Goal: Task Accomplishment & Management: Use online tool/utility

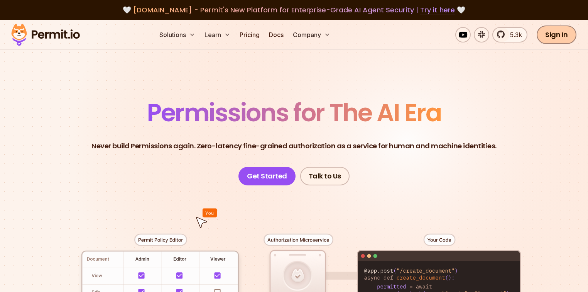
click at [553, 43] on link "Sign In" at bounding box center [556, 34] width 40 height 19
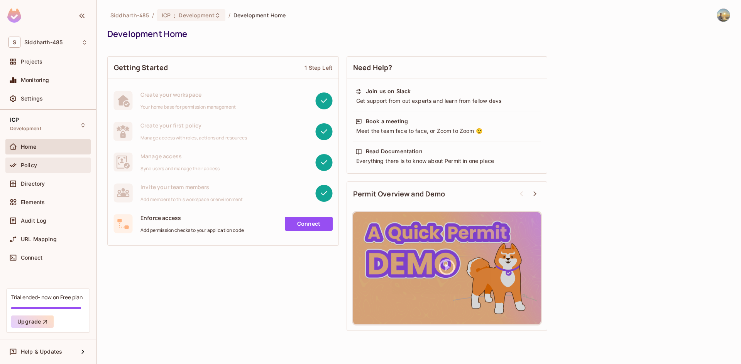
click at [46, 168] on div "Policy" at bounding box center [54, 165] width 67 height 6
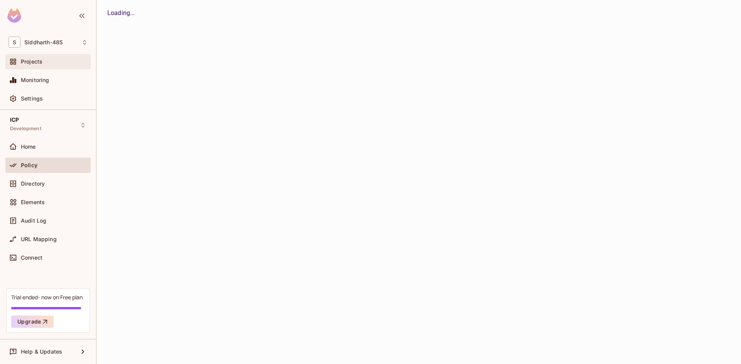
click at [50, 64] on div "Projects" at bounding box center [54, 62] width 67 height 6
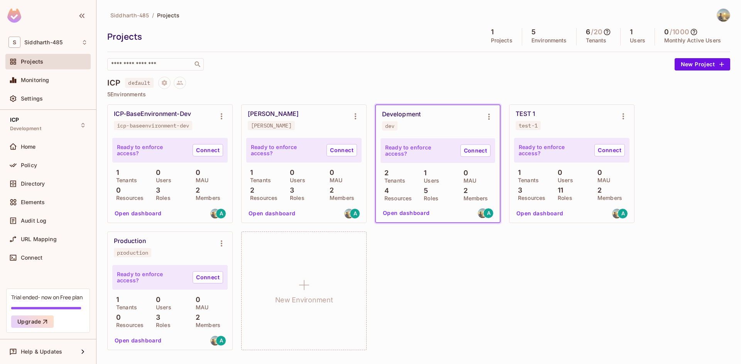
click at [140, 213] on button "Open dashboard" at bounding box center [137, 214] width 53 height 12
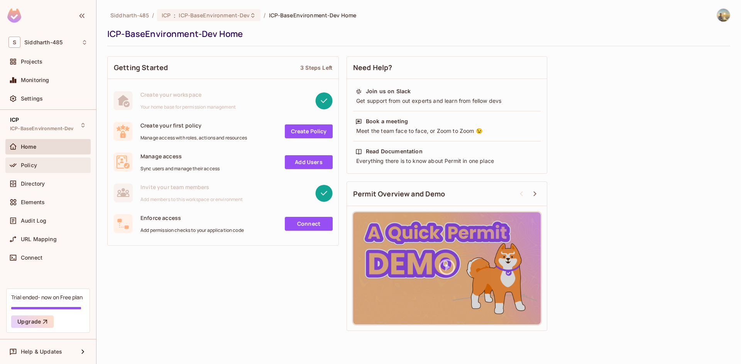
click at [62, 169] on div "Policy" at bounding box center [47, 165] width 79 height 9
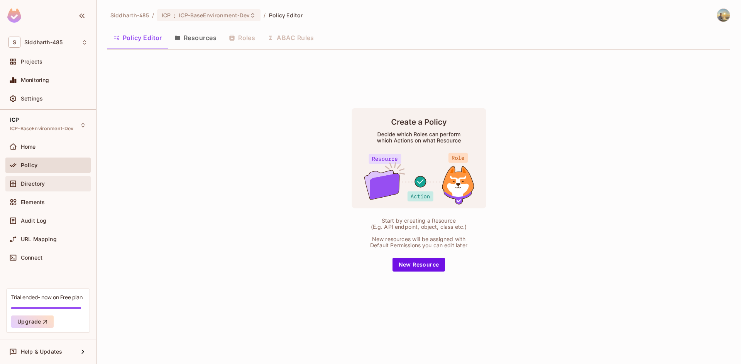
click at [61, 184] on div "Directory" at bounding box center [54, 184] width 67 height 6
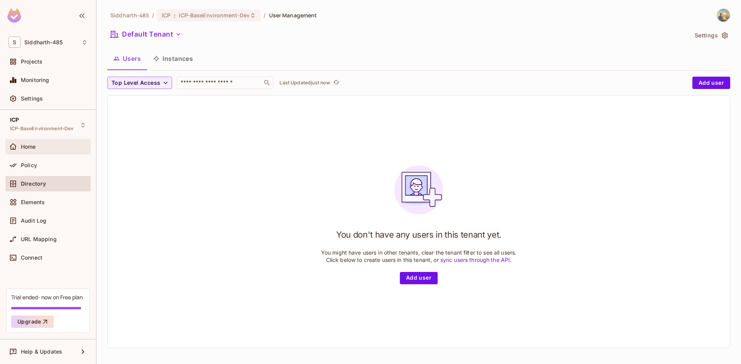
click at [56, 145] on div "Home" at bounding box center [54, 147] width 67 height 6
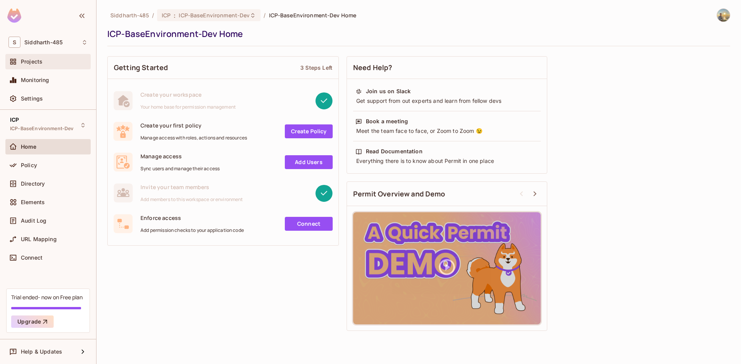
click at [53, 54] on div "Projects" at bounding box center [47, 61] width 85 height 15
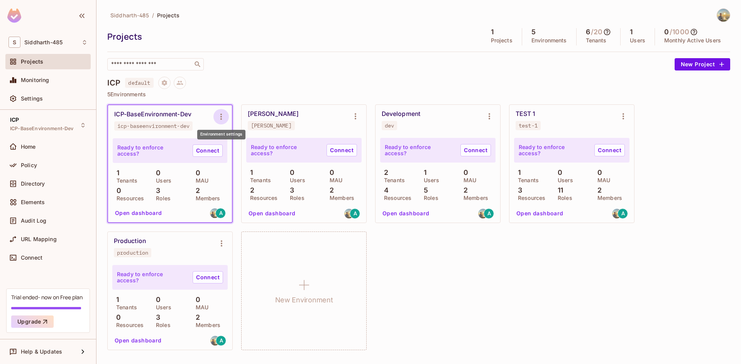
click at [221, 119] on icon "Environment settings" at bounding box center [221, 117] width 2 height 6
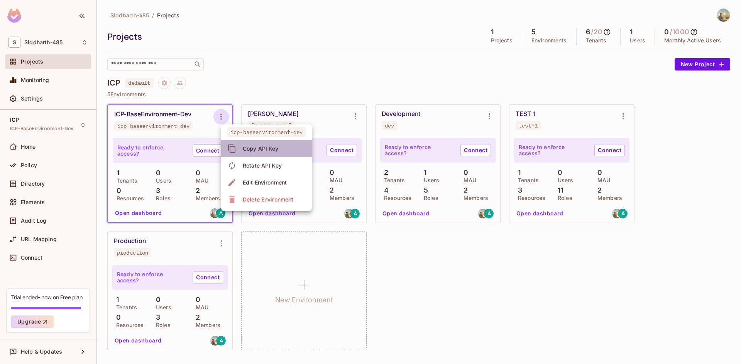
click at [248, 148] on div "Copy API Key" at bounding box center [261, 149] width 36 height 8
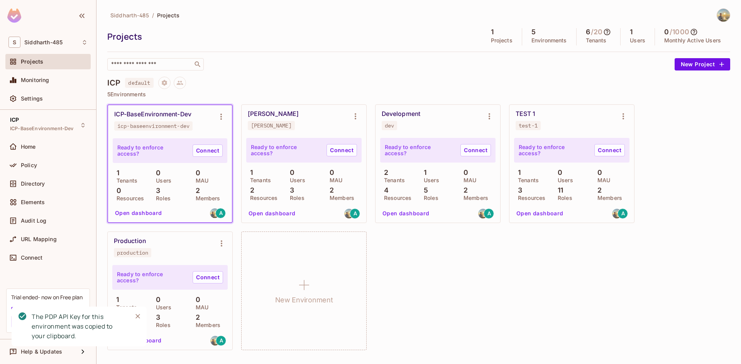
click at [133, 316] on button "Close" at bounding box center [138, 317] width 12 height 12
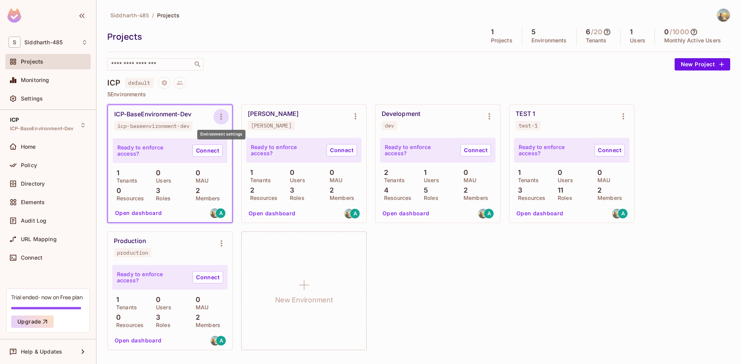
click at [219, 116] on icon "Environment settings" at bounding box center [220, 116] width 9 height 9
click at [287, 88] on div "ICP default" at bounding box center [418, 83] width 623 height 12
click at [162, 127] on div "icp-baseenvironment-dev" at bounding box center [153, 126] width 72 height 6
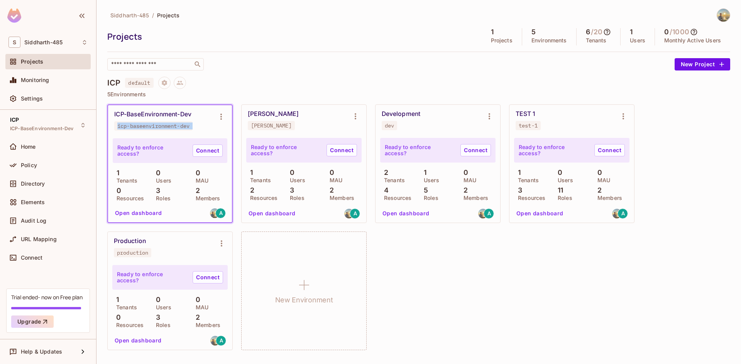
copy div "icp-baseenvironment-dev"
click at [164, 152] on p "Ready to enforce access?" at bounding box center [151, 151] width 69 height 12
click at [143, 212] on button "Open dashboard" at bounding box center [138, 213] width 53 height 12
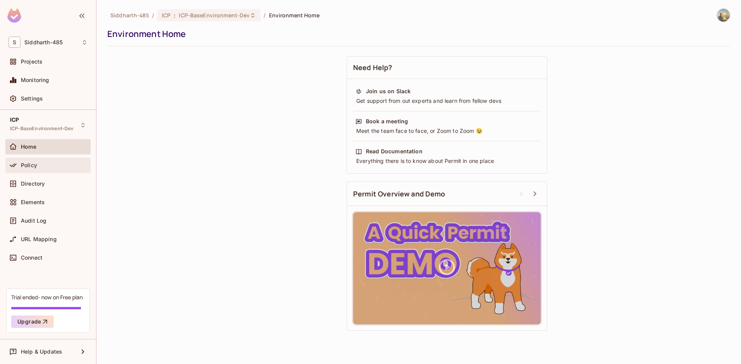
click at [73, 172] on div "Policy" at bounding box center [47, 165] width 85 height 15
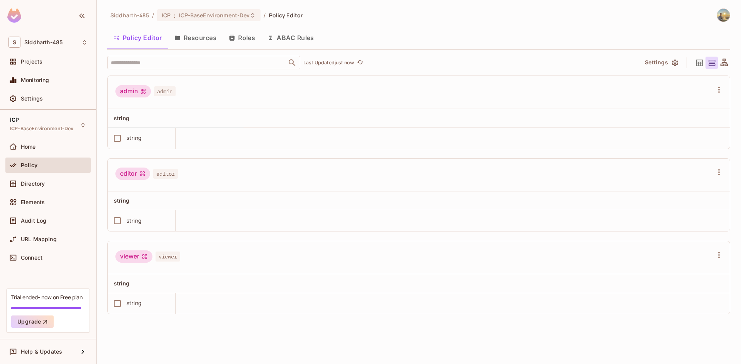
click at [205, 38] on button "Resources" at bounding box center [195, 37] width 54 height 19
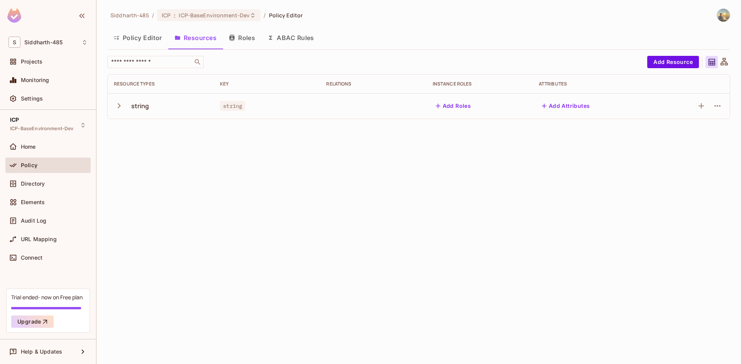
click at [119, 111] on icon "button" at bounding box center [119, 106] width 10 height 10
click at [302, 190] on div "Siddharth-485 / ICP : ICP-BaseEnvironment-Dev / Policy Editor Policy Editor Res…" at bounding box center [418, 182] width 644 height 364
